Goal: Task Accomplishment & Management: Manage account settings

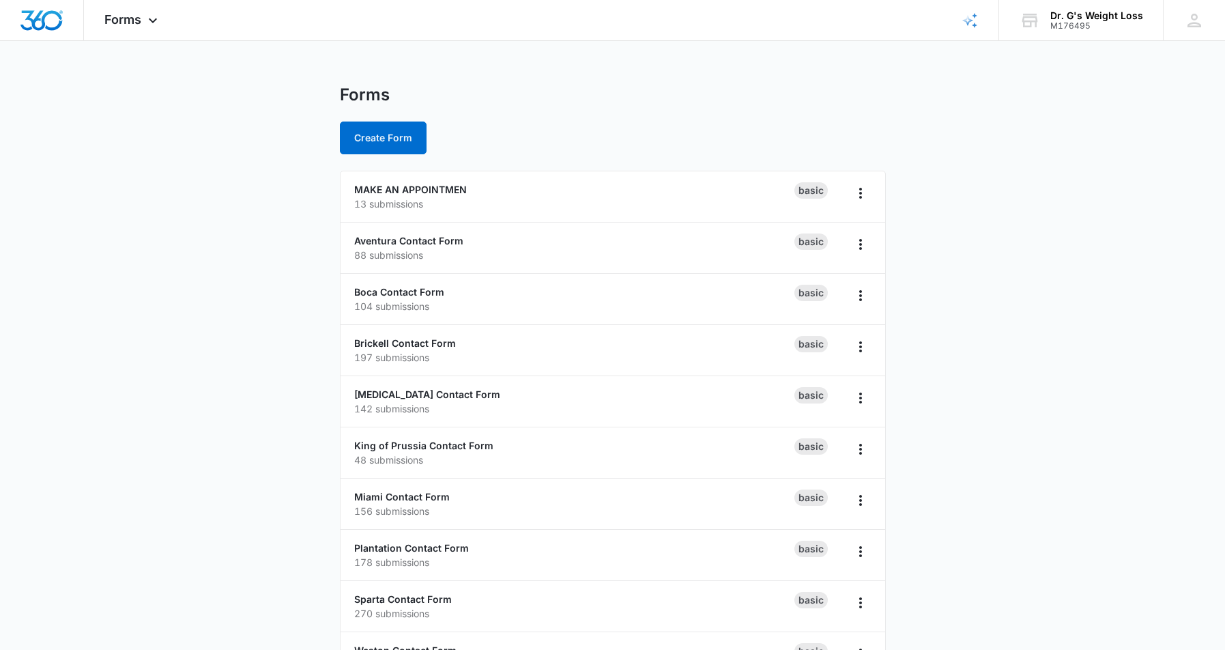
click at [175, 363] on main "Forms Create Form MAKE AN APPOINTMEN 13 submissions Basic Aventura Contact Form…" at bounding box center [612, 495] width 1225 height 820
click at [181, 371] on main "Forms Create Form MAKE AN APPOINTMEN 13 submissions Basic Aventura Contact Form…" at bounding box center [612, 495] width 1225 height 820
click at [201, 366] on main "Forms Create Form MAKE AN APPOINTMEN 13 submissions Basic Aventura Contact Form…" at bounding box center [612, 495] width 1225 height 820
click at [431, 341] on link "Brickell Contact Form" at bounding box center [405, 343] width 102 height 12
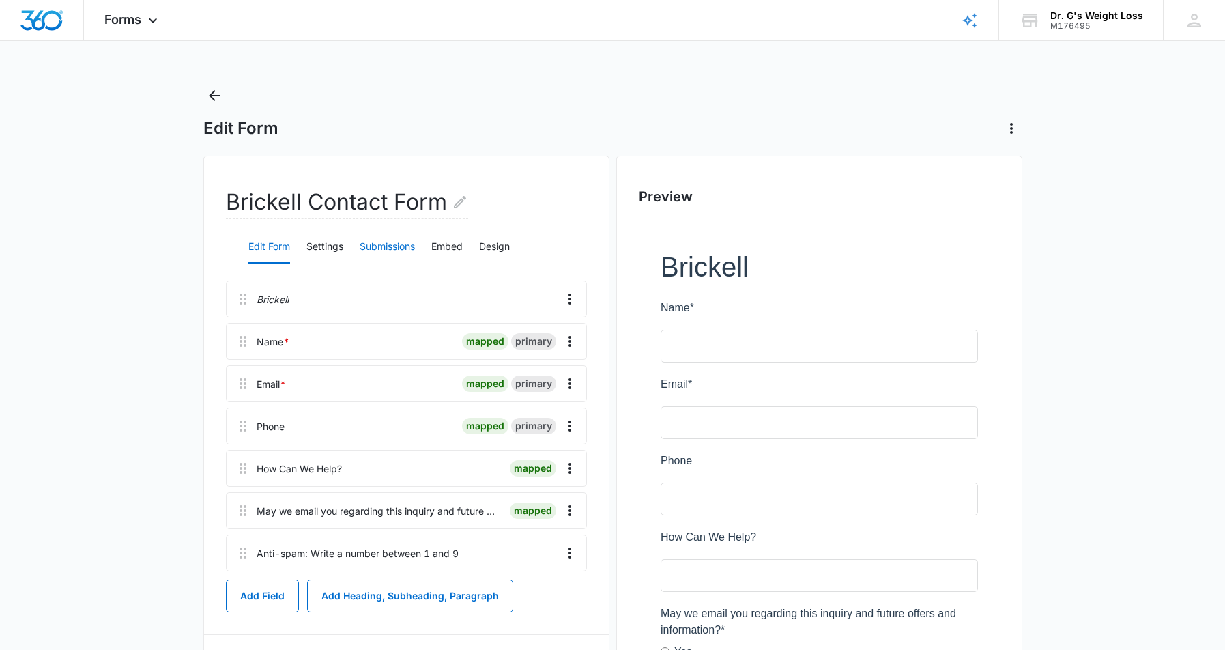
click at [394, 241] on button "Submissions" at bounding box center [387, 247] width 55 height 33
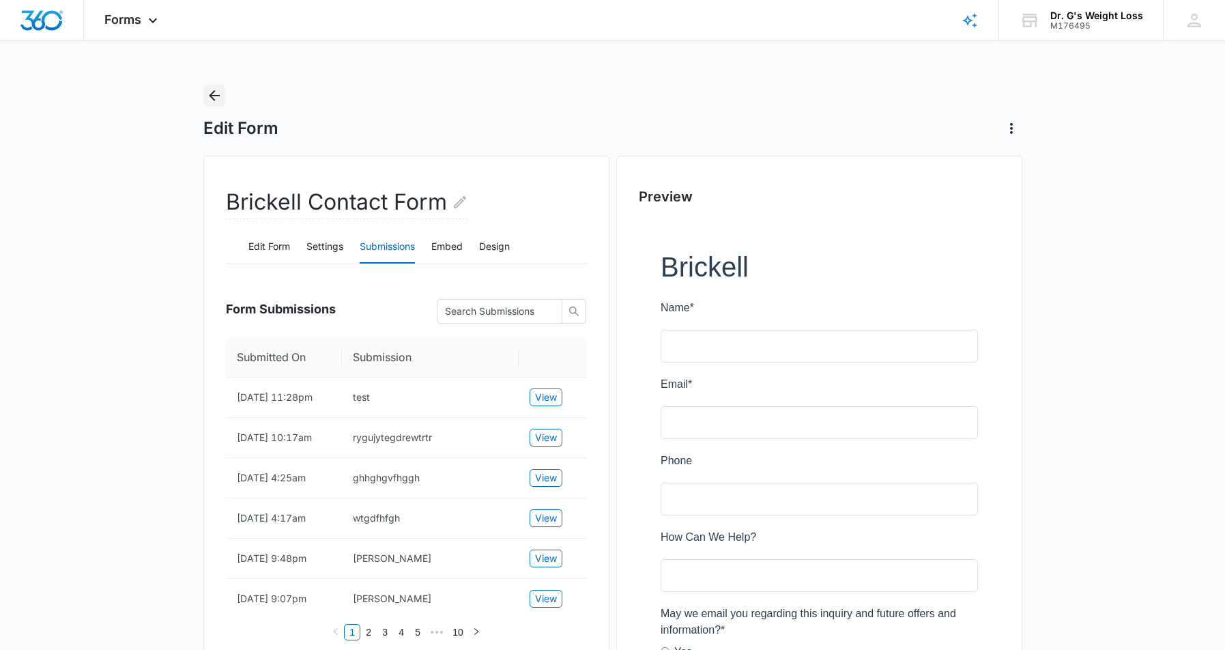
click at [215, 99] on icon "Back" at bounding box center [214, 95] width 16 height 16
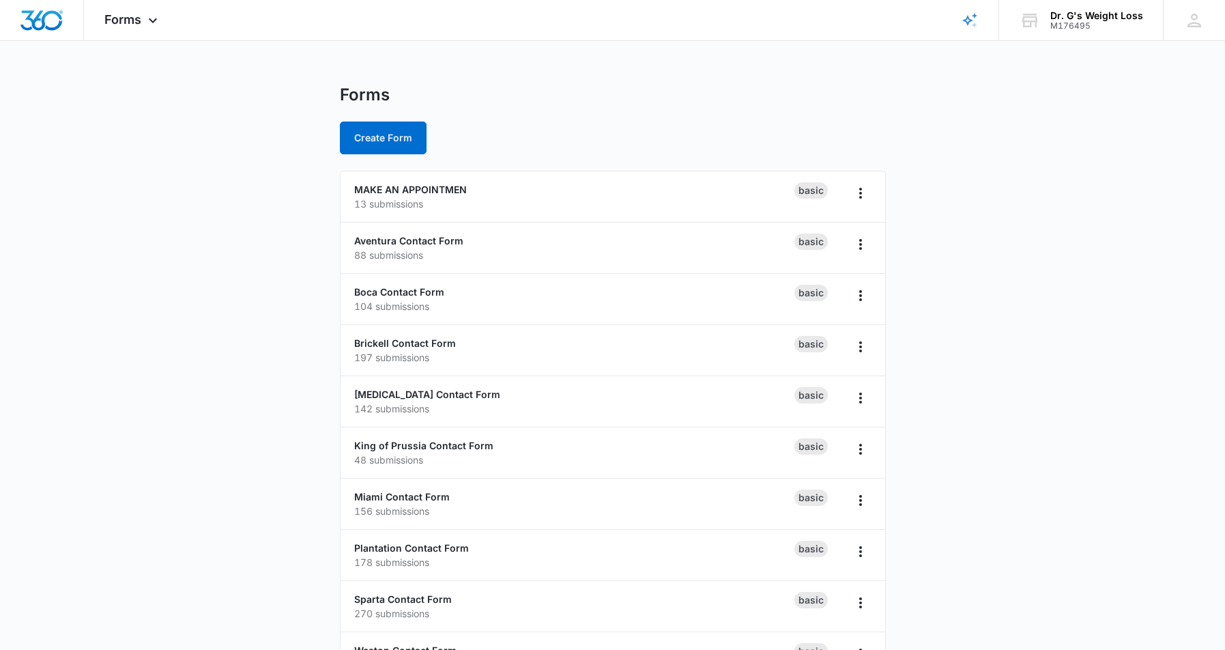
click at [186, 304] on main "Forms Create Form MAKE AN APPOINTMEN 13 submissions Basic Aventura Contact Form…" at bounding box center [612, 495] width 1225 height 820
click at [237, 294] on main "Forms Create Form MAKE AN APPOINTMEN 13 submissions Basic Aventura Contact Form…" at bounding box center [612, 495] width 1225 height 820
click at [259, 225] on main "Forms Create Form MAKE AN APPOINTMEN 13 submissions Basic Aventura Contact Form…" at bounding box center [612, 495] width 1225 height 820
click at [261, 224] on main "Forms Create Form MAKE AN APPOINTMEN 13 submissions Basic Aventura Contact Form…" at bounding box center [612, 495] width 1225 height 820
click at [227, 238] on main "Forms Create Form MAKE AN APPOINTMEN 13 submissions Basic Aventura Contact Form…" at bounding box center [612, 495] width 1225 height 820
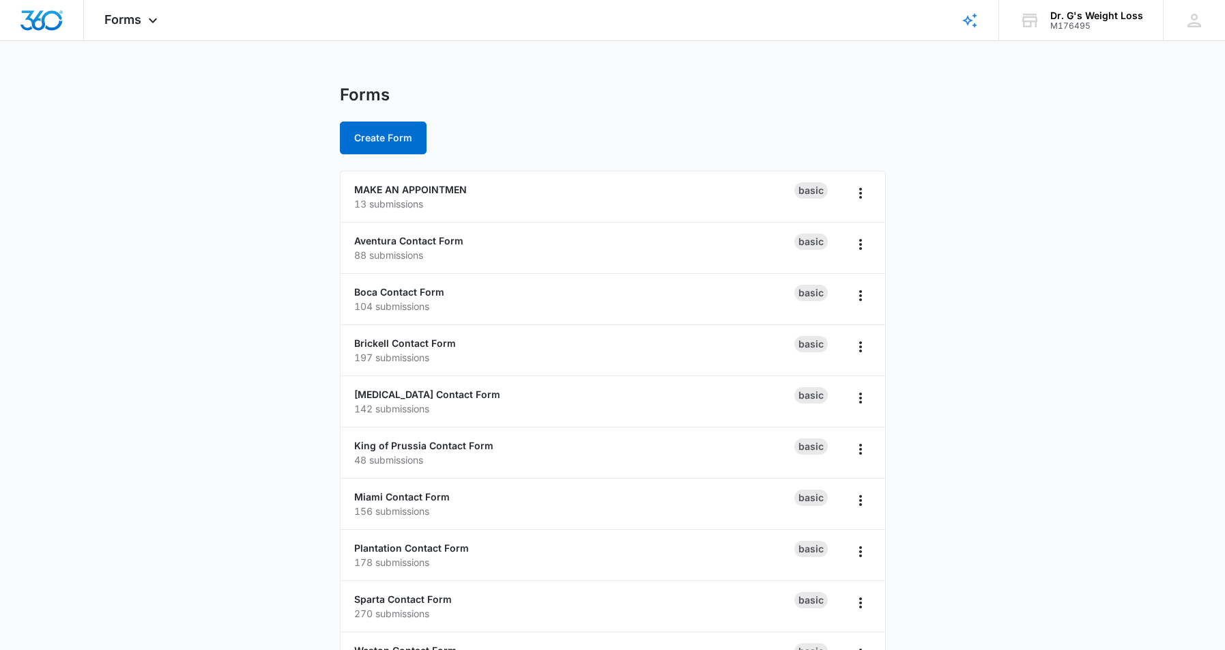
click at [210, 502] on main "Forms Create Form MAKE AN APPOINTMEN 13 submissions Basic Aventura Contact Form…" at bounding box center [612, 495] width 1225 height 820
